Goal: Check status: Check status

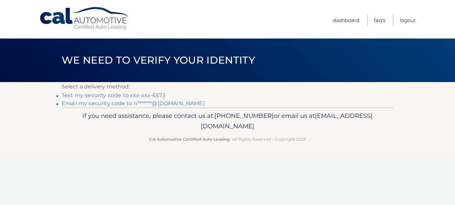
click at [114, 94] on link "Text my security code to xxx-xxx-6573" at bounding box center [113, 95] width 103 height 6
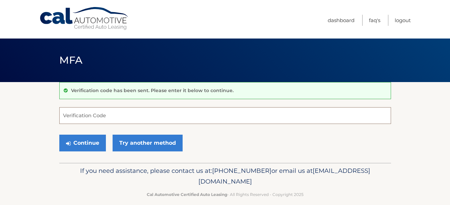
click at [86, 115] on input "Verification Code" at bounding box center [224, 115] width 331 height 17
type input "6"
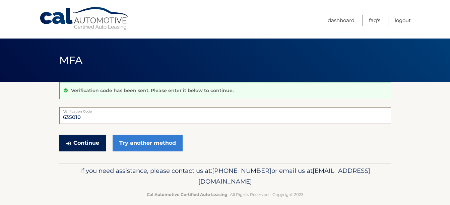
type input "635010"
click at [78, 144] on button "Continue" at bounding box center [82, 143] width 47 height 17
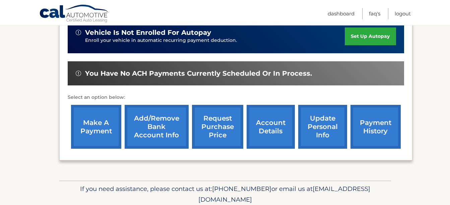
scroll to position [201, 0]
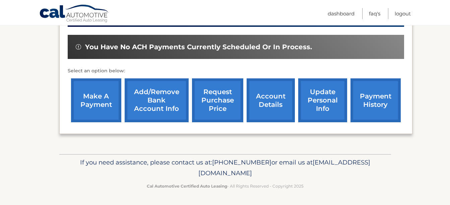
click at [377, 102] on link "payment history" at bounding box center [375, 100] width 50 height 44
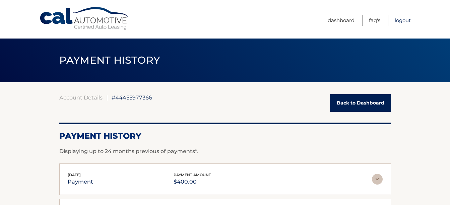
click at [406, 19] on link "Logout" at bounding box center [402, 20] width 16 height 11
